Goal: Transaction & Acquisition: Register for event/course

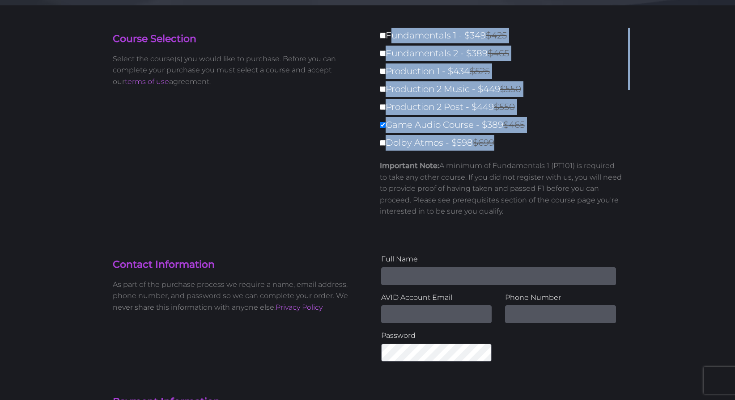
scroll to position [43, 0]
click at [619, 144] on label "Dolby Atmos - $598 $699" at bounding box center [504, 143] width 248 height 16
click at [386, 144] on input "Dolby Atmos - $598 $699" at bounding box center [383, 143] width 6 height 6
checkbox input "true"
type input "987"
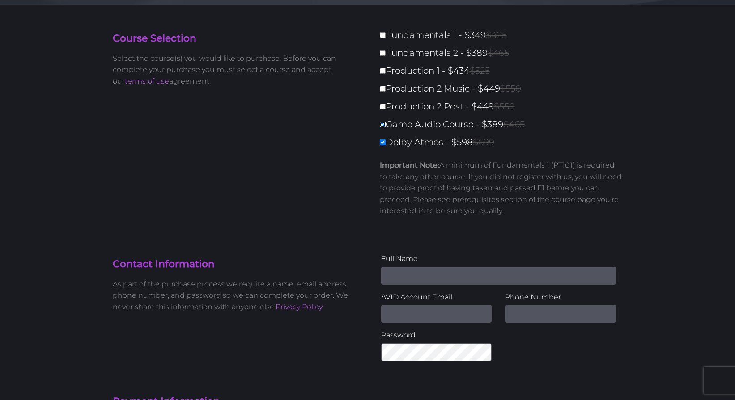
click at [382, 123] on input "Game Audio Course - $389 $465" at bounding box center [383, 125] width 6 height 6
checkbox input "false"
type input "598"
click at [380, 142] on input "Dolby Atmos - $598 $699" at bounding box center [383, 143] width 6 height 6
checkbox input "false"
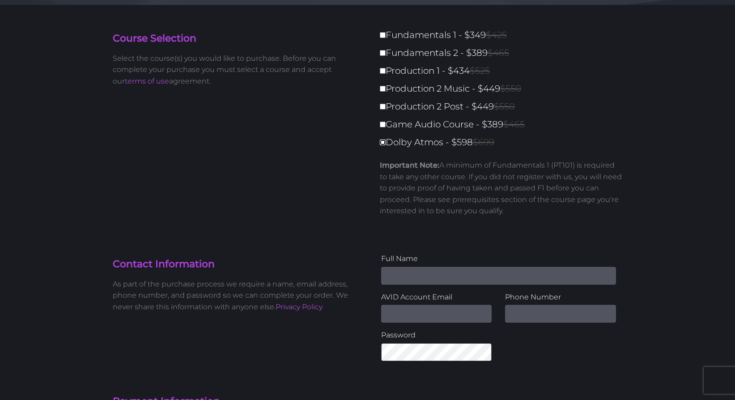
type input "0"
